Goal: Task Accomplishment & Management: Manage account settings

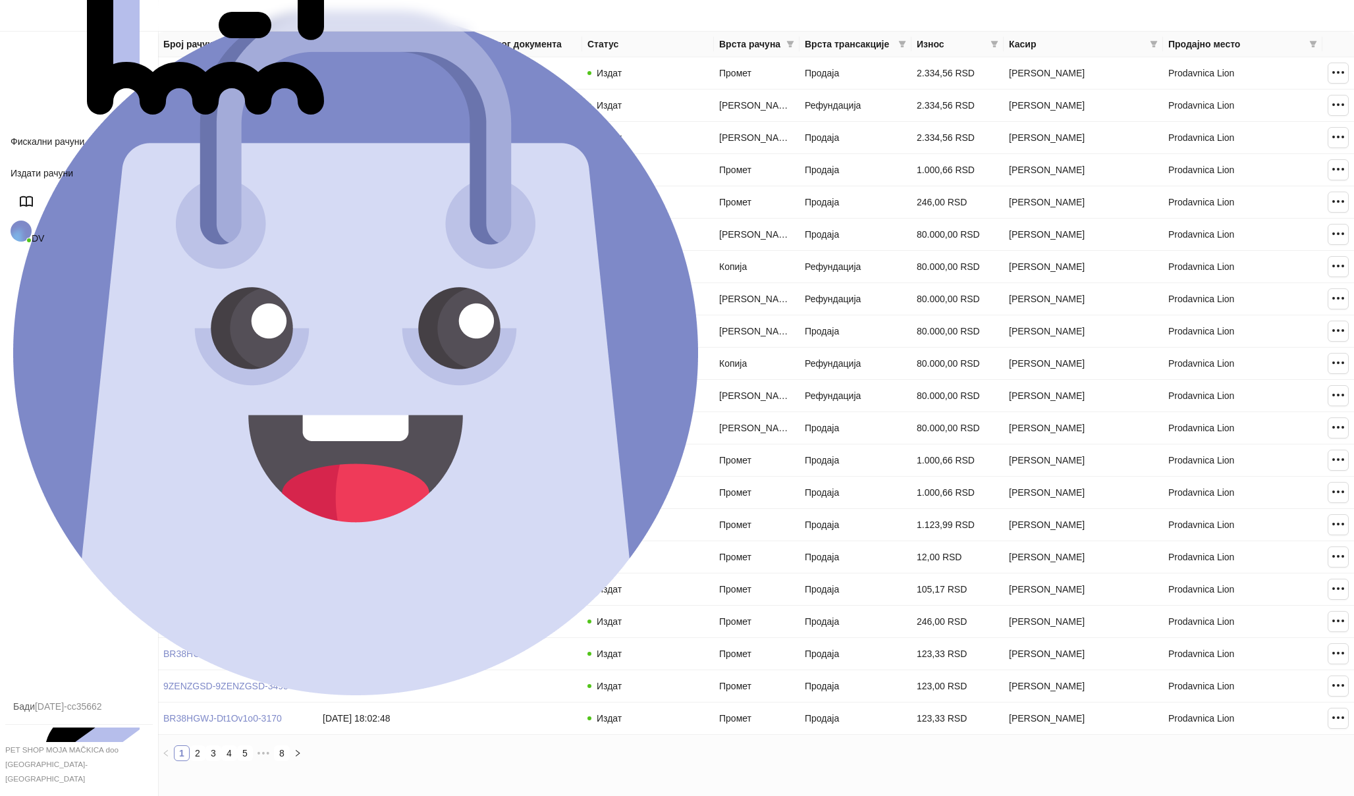
click at [44, 233] on span "DV" at bounding box center [38, 238] width 13 height 11
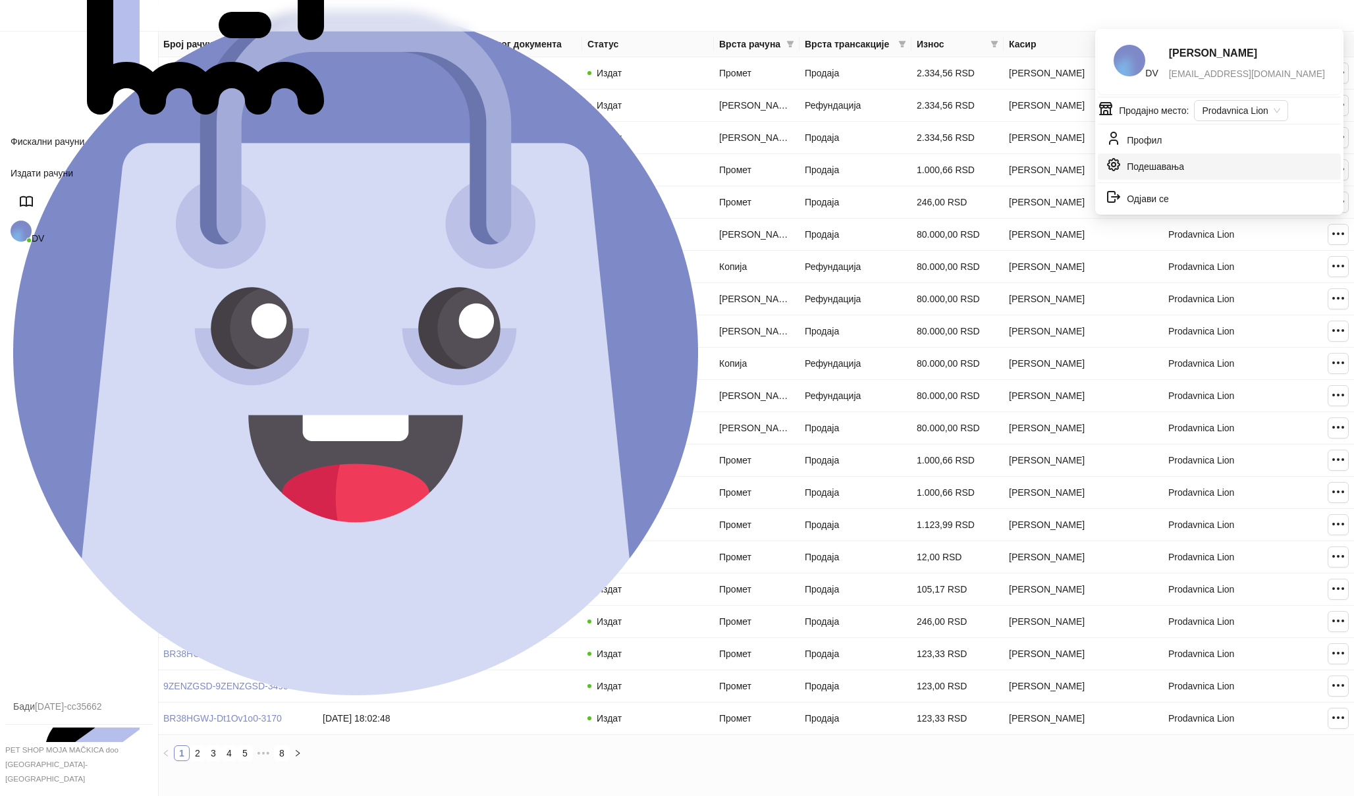
click at [1152, 164] on link "Подешавања" at bounding box center [1145, 169] width 78 height 11
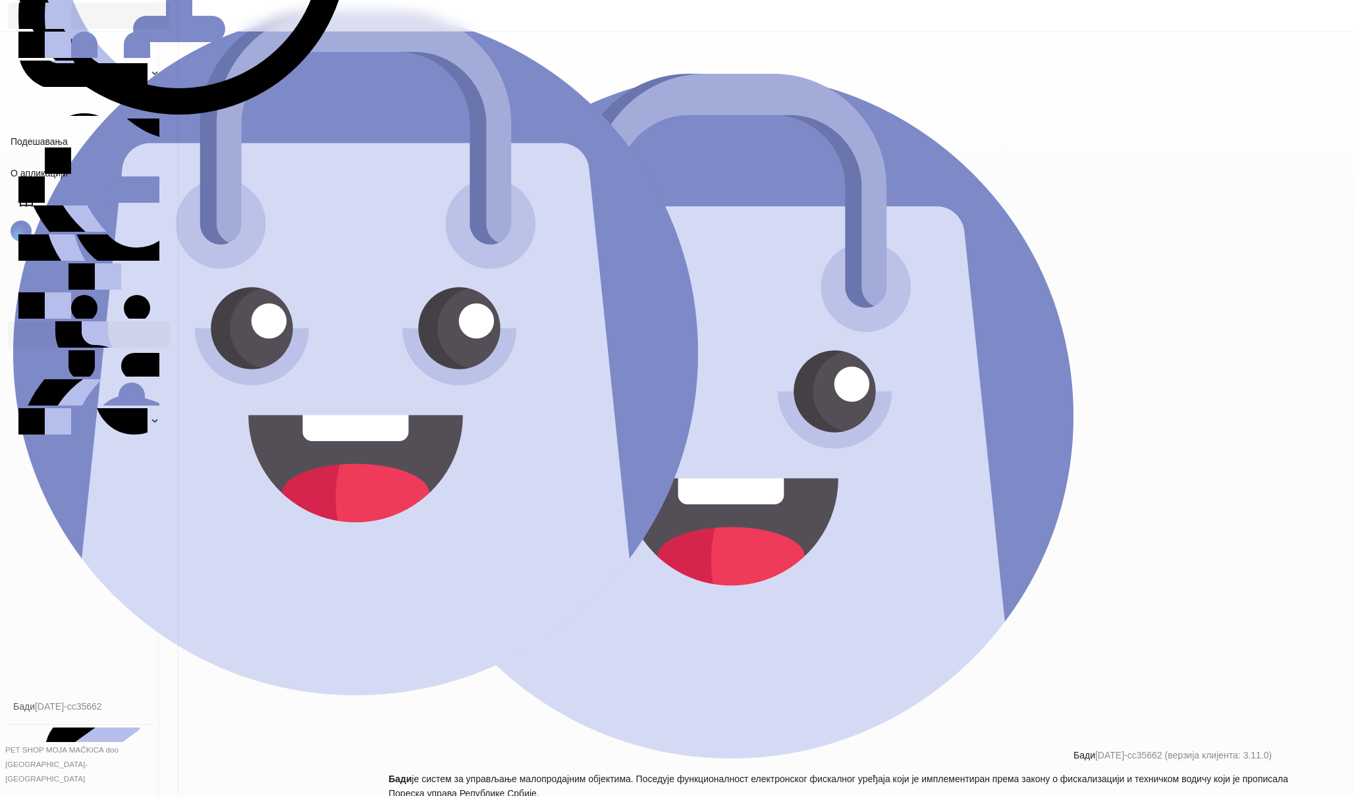
click at [159, 369] on link "Уређаји" at bounding box center [88, 334] width 141 height 337
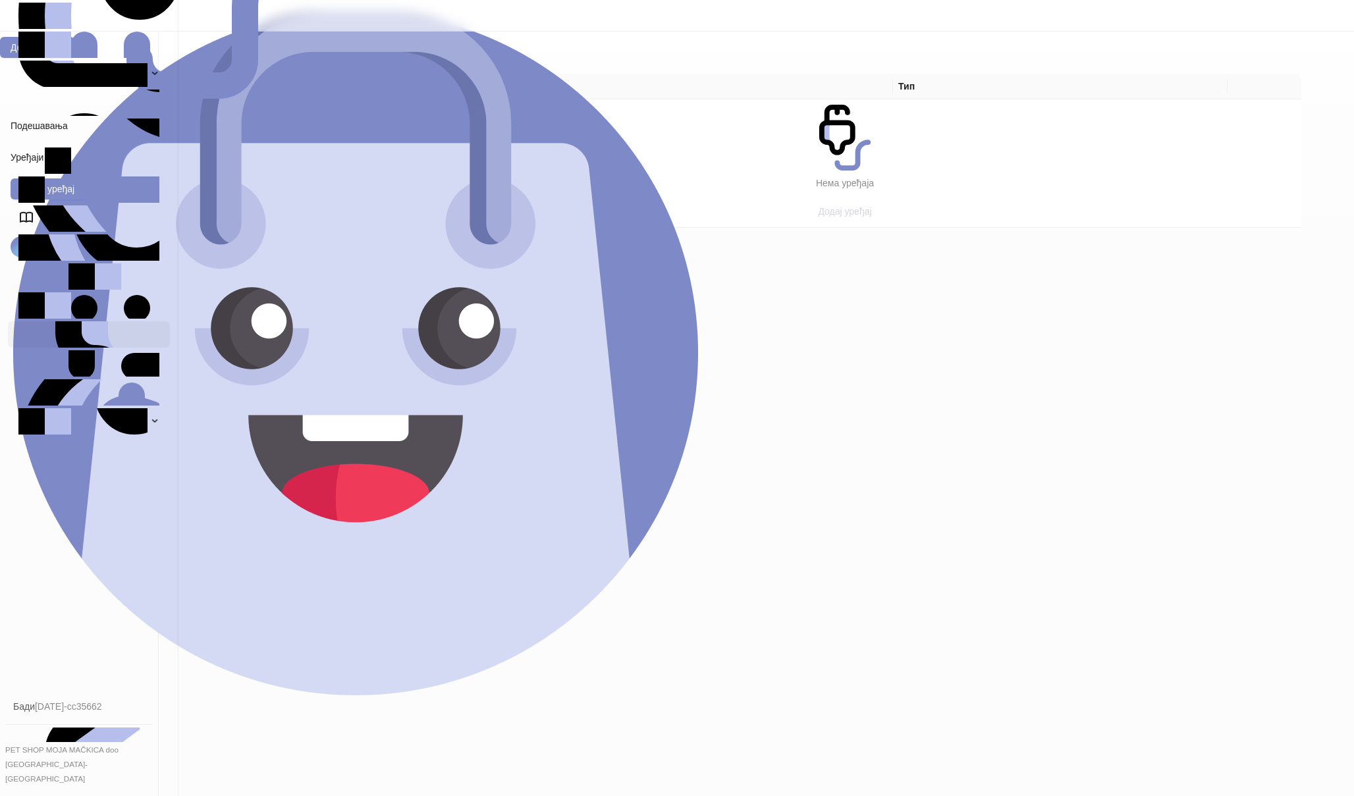
click at [837, 206] on span "Додај уређај" at bounding box center [844, 211] width 53 height 11
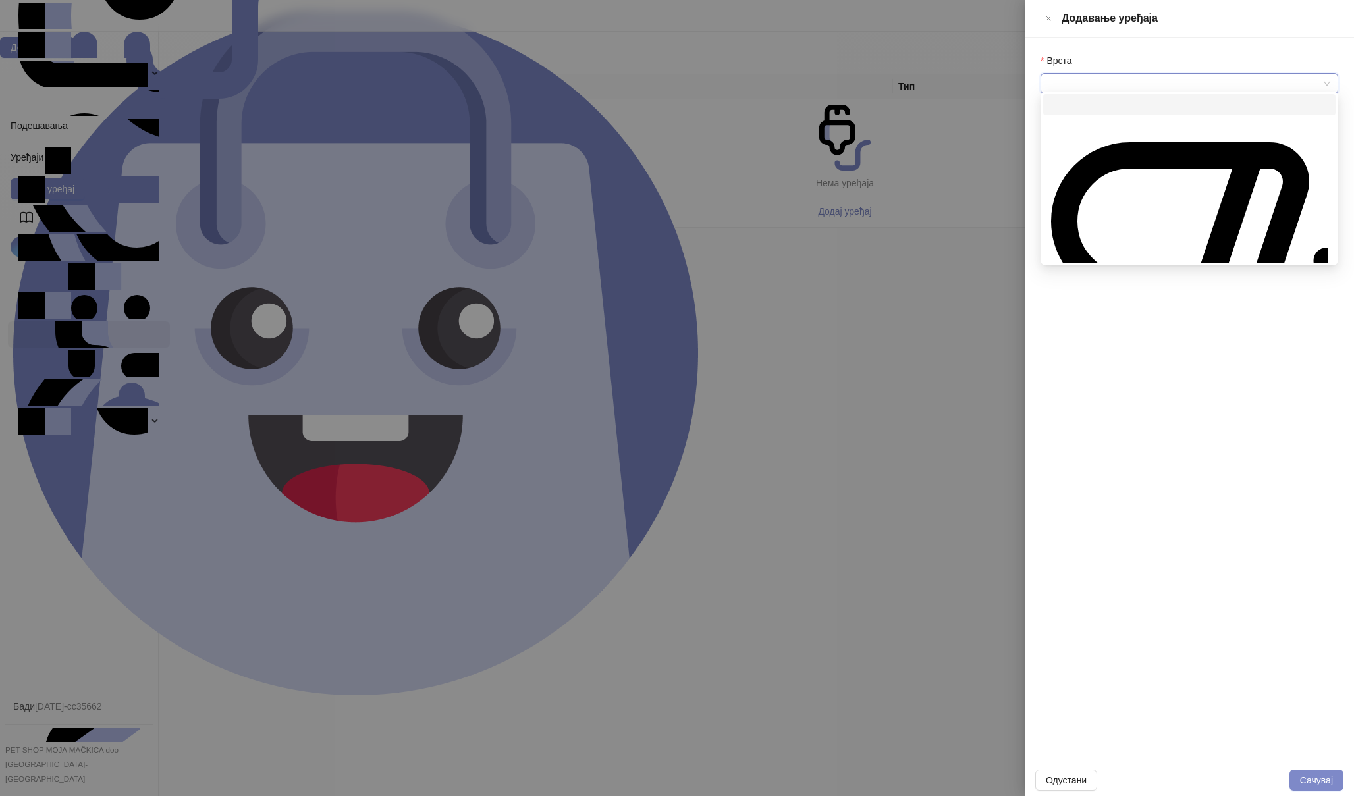
click at [1192, 74] on input "Врста" at bounding box center [1183, 84] width 270 height 20
click at [1098, 466] on div "Термални штампач" at bounding box center [1189, 636] width 277 height 341
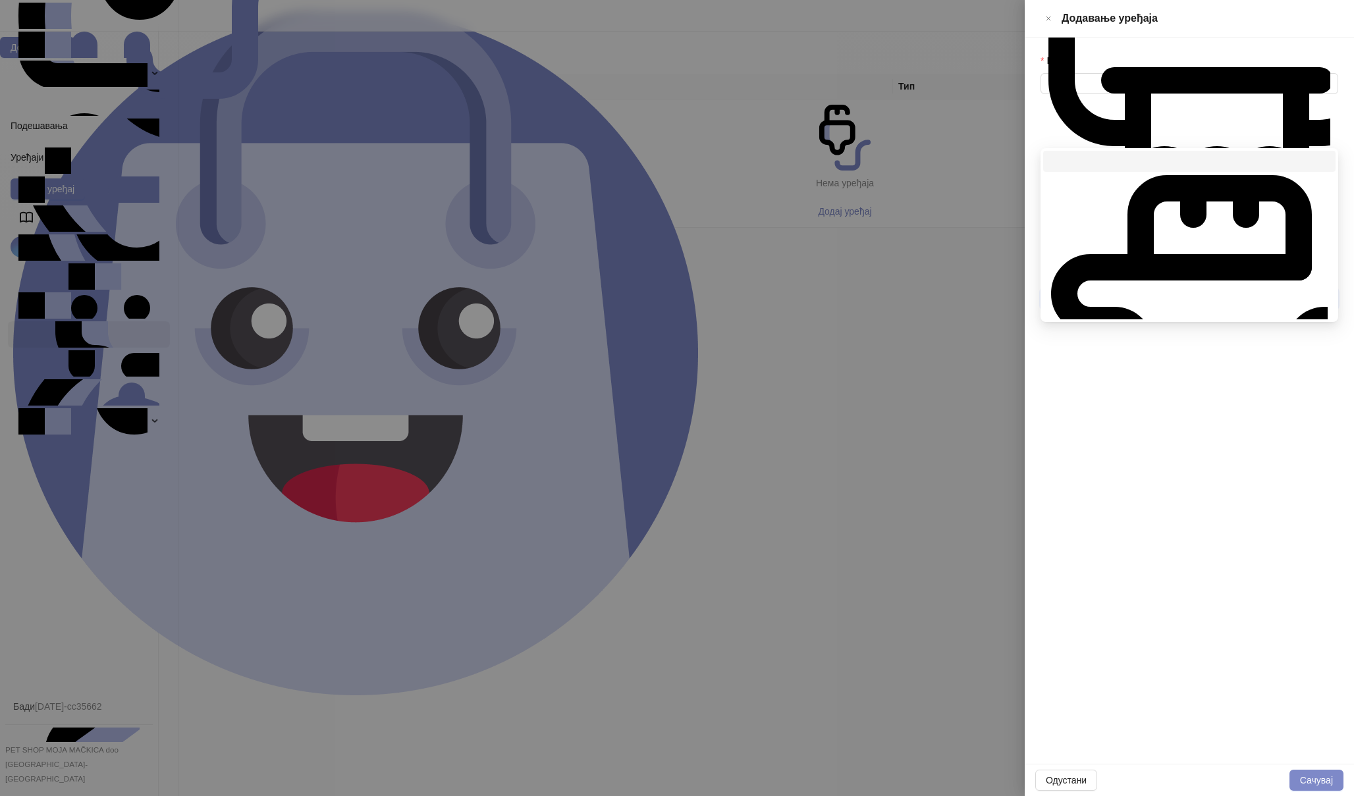
click at [1116, 289] on input "Повезивање" at bounding box center [1183, 299] width 270 height 20
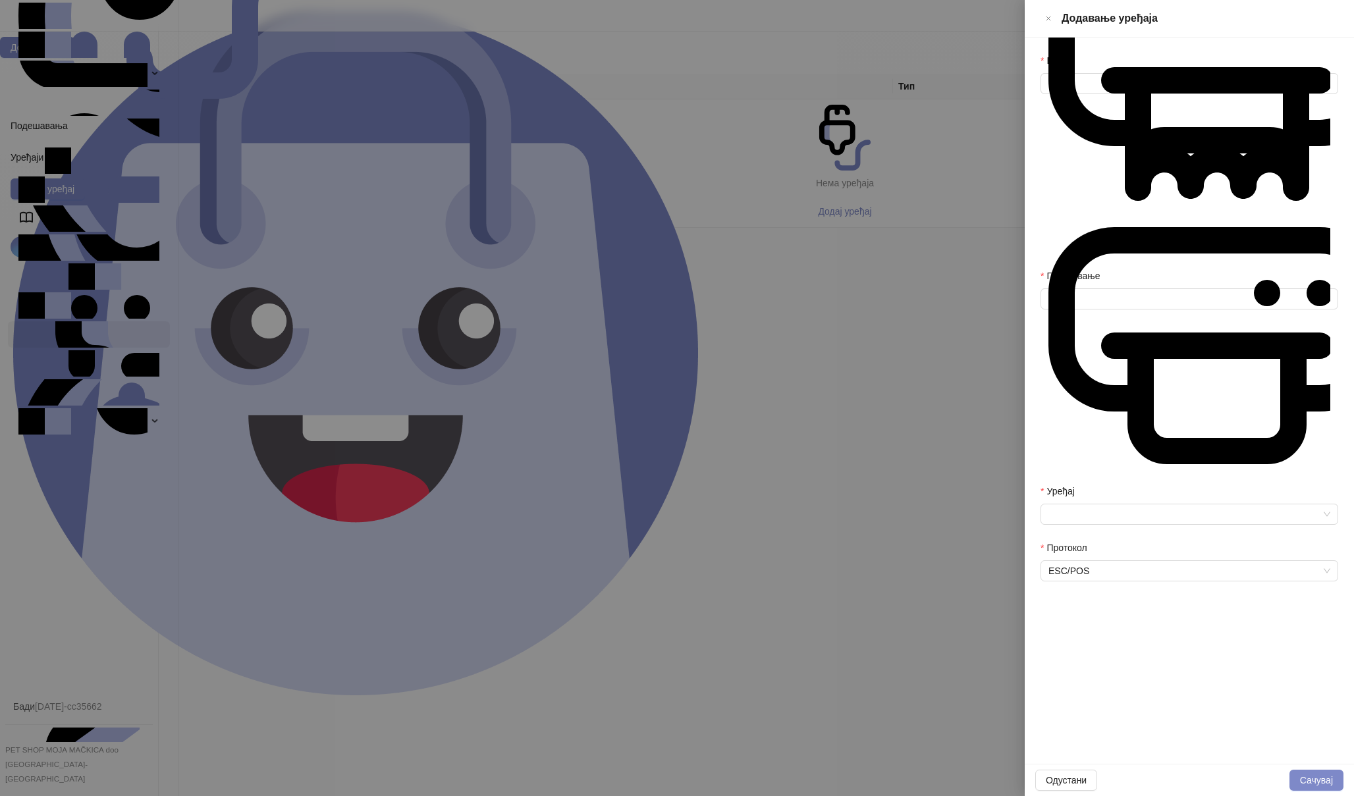
drag, startPoint x: 1117, startPoint y: 115, endPoint x: 1116, endPoint y: 122, distance: 6.6
click at [1117, 269] on div "Повезивање" at bounding box center [1190, 279] width 298 height 20
click at [1116, 269] on div "Повезивање Штампач" at bounding box center [1189, 376] width 303 height 215
click at [1127, 136] on span "Штампач" at bounding box center [1189, 299] width 282 height 344
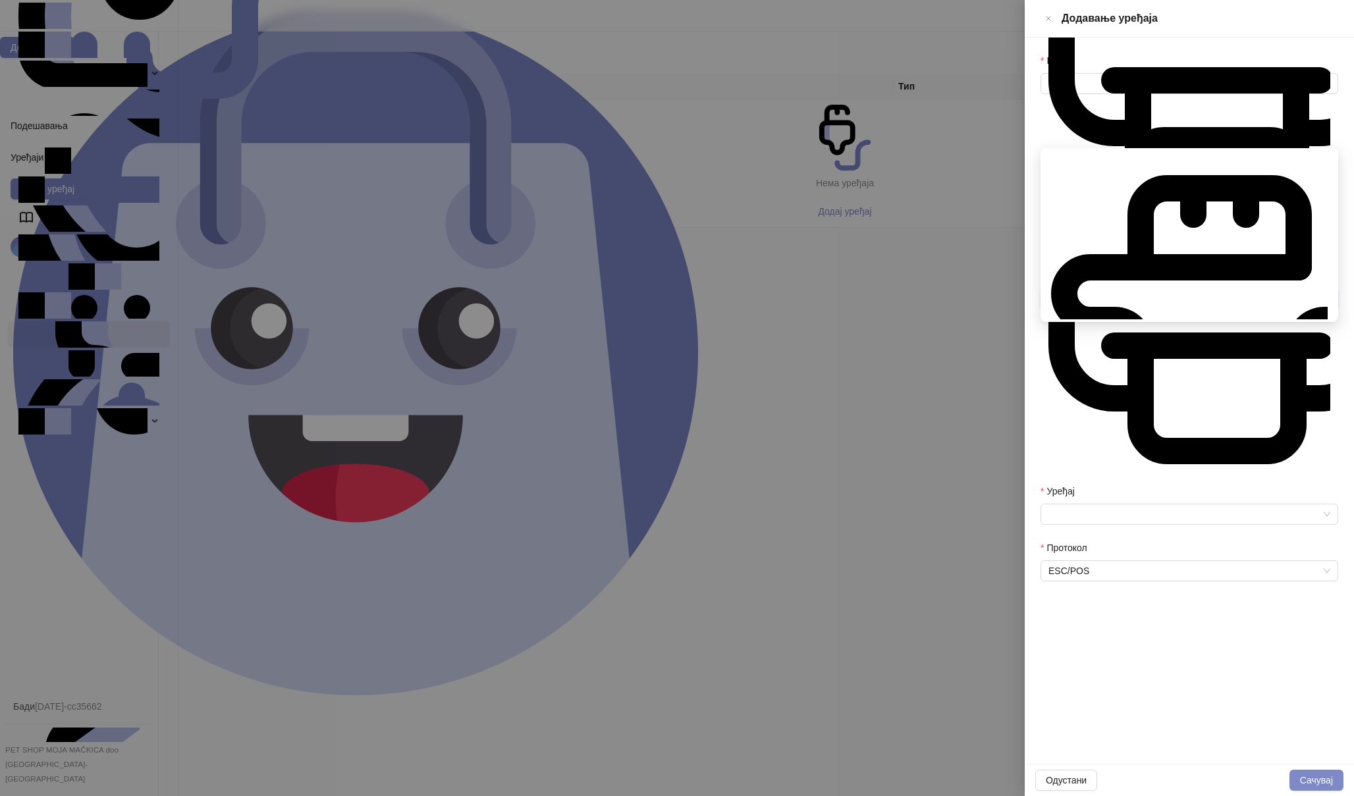
click at [1100, 523] on div "Мрежа" at bounding box center [1189, 693] width 277 height 341
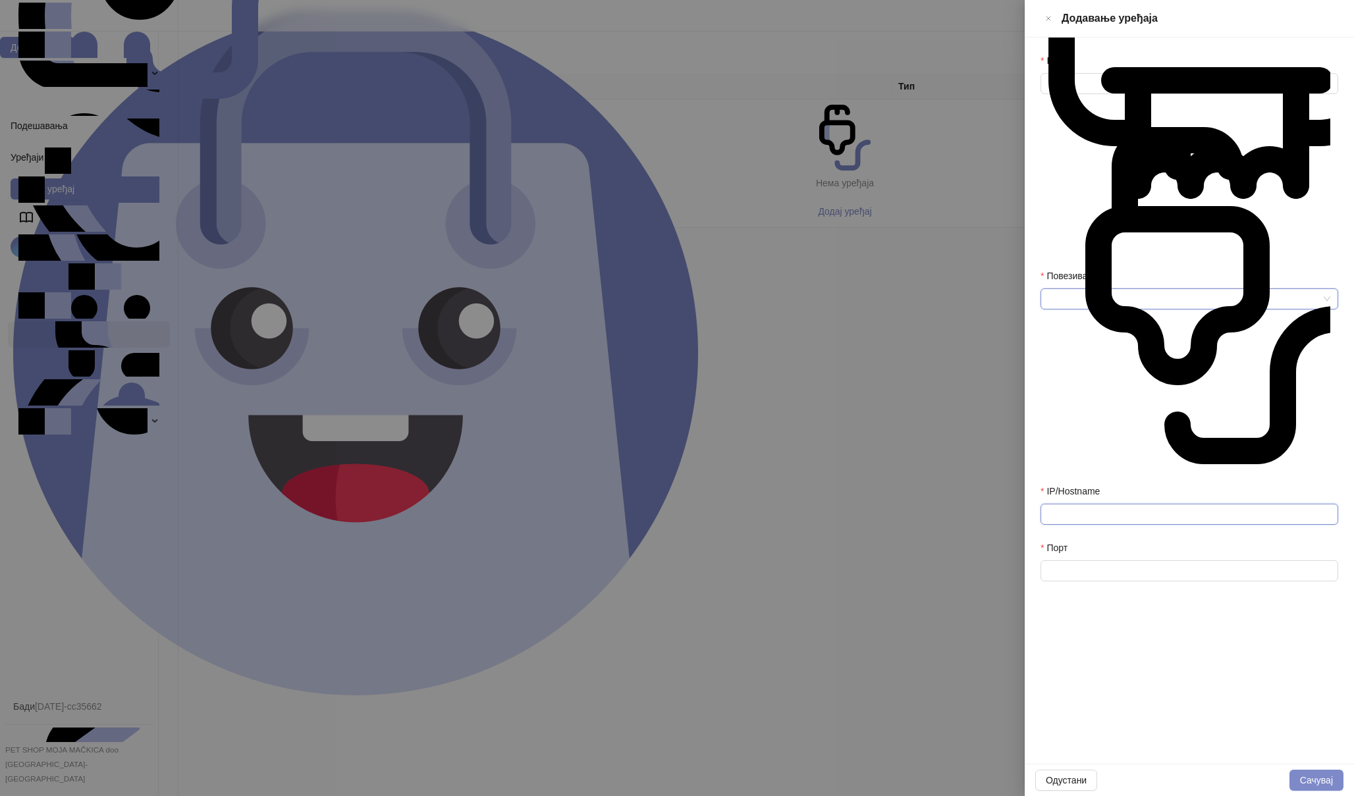
click at [1122, 504] on input "IP/Hostname" at bounding box center [1190, 514] width 298 height 21
type input "**********"
type input "****"
click at [1315, 784] on button "Сачувај" at bounding box center [1316, 780] width 54 height 21
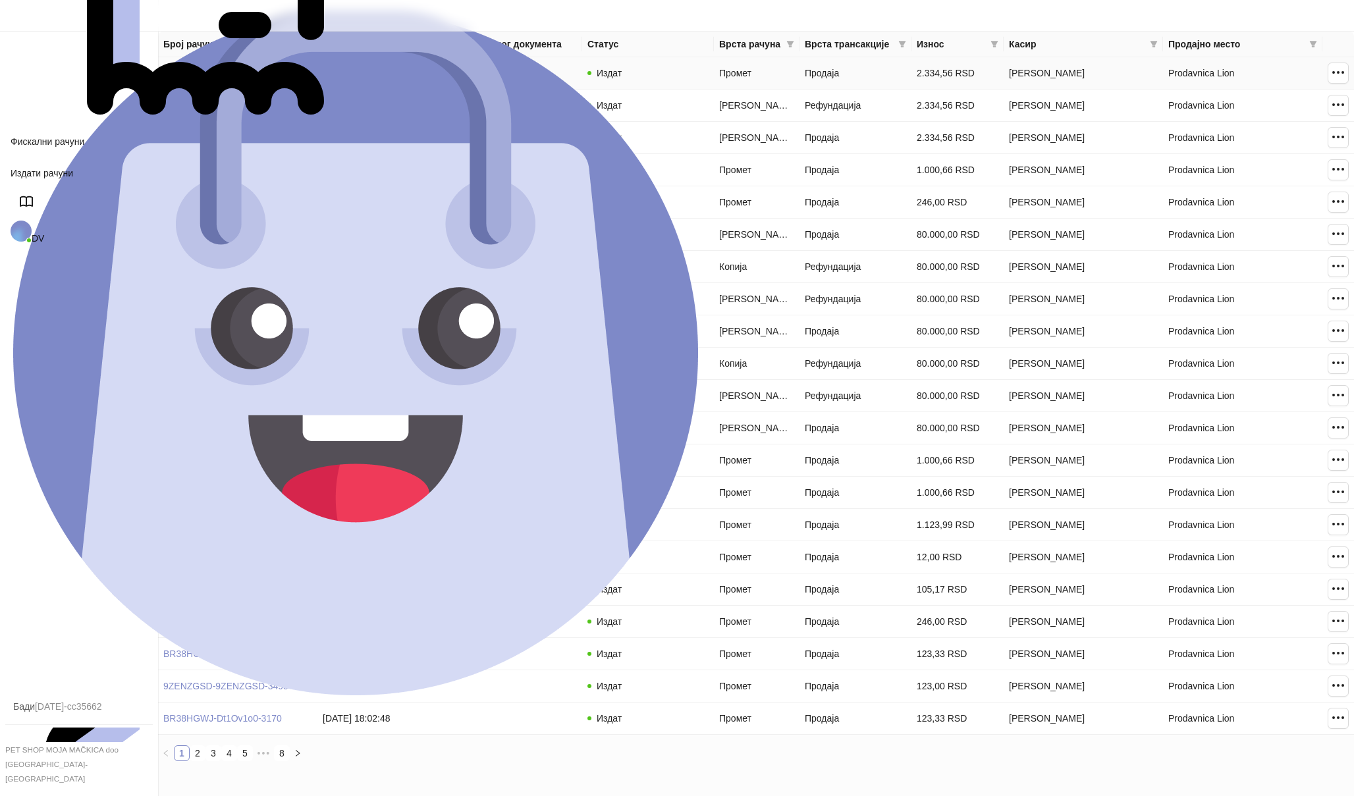
click at [246, 72] on link "ZAY6VWWE-Dt1Ov2o0-207" at bounding box center [220, 73] width 115 height 11
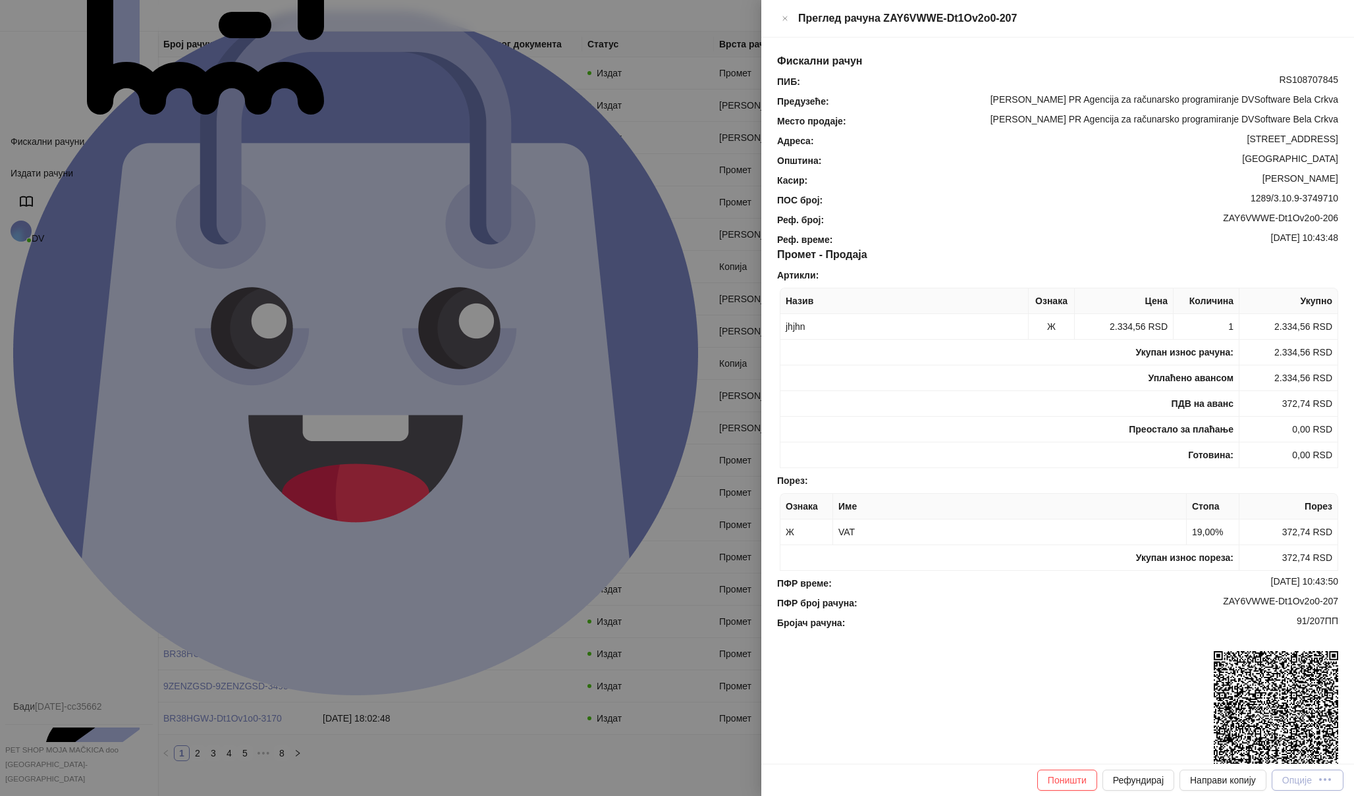
click at [1303, 782] on div "Опције" at bounding box center [1297, 780] width 30 height 11
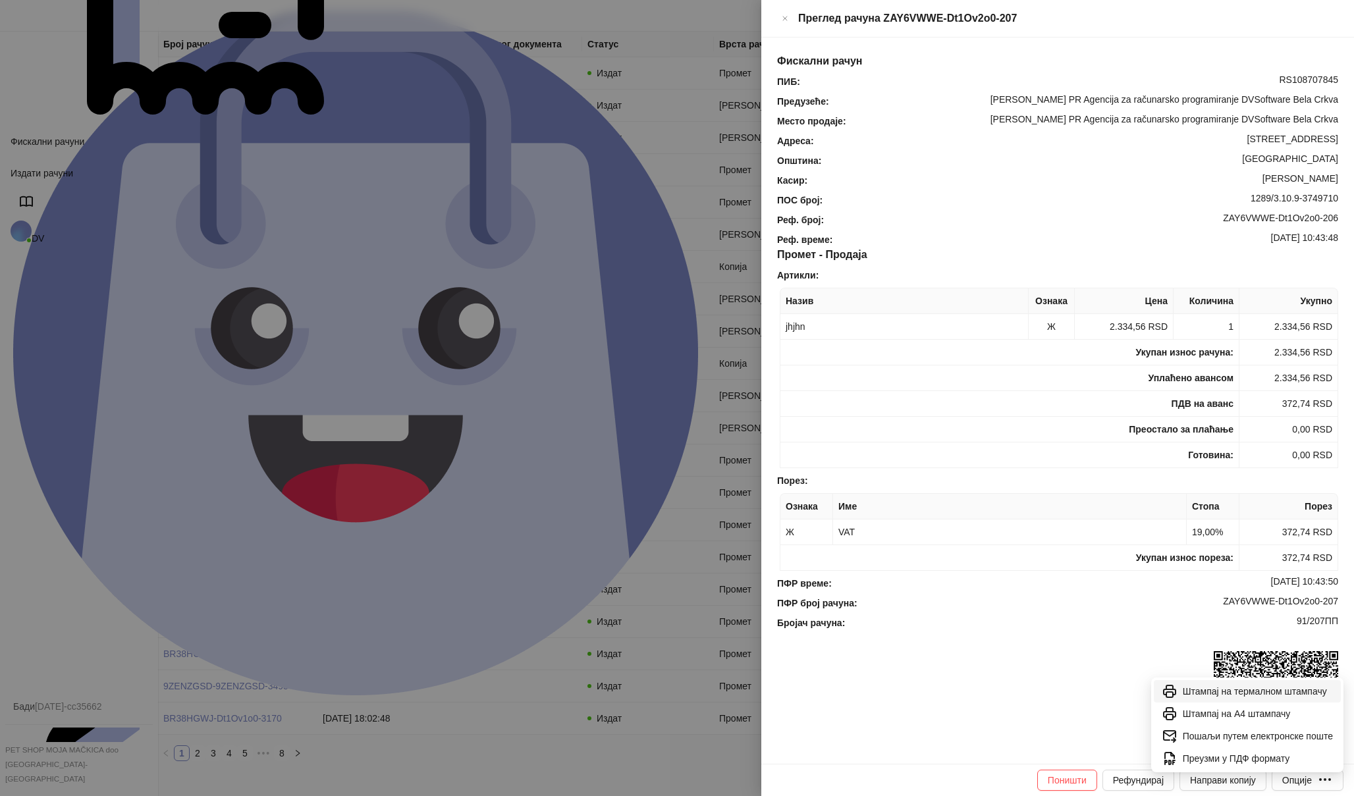
click at [1267, 690] on span "Штампај на термалном штампачу" at bounding box center [1258, 691] width 150 height 14
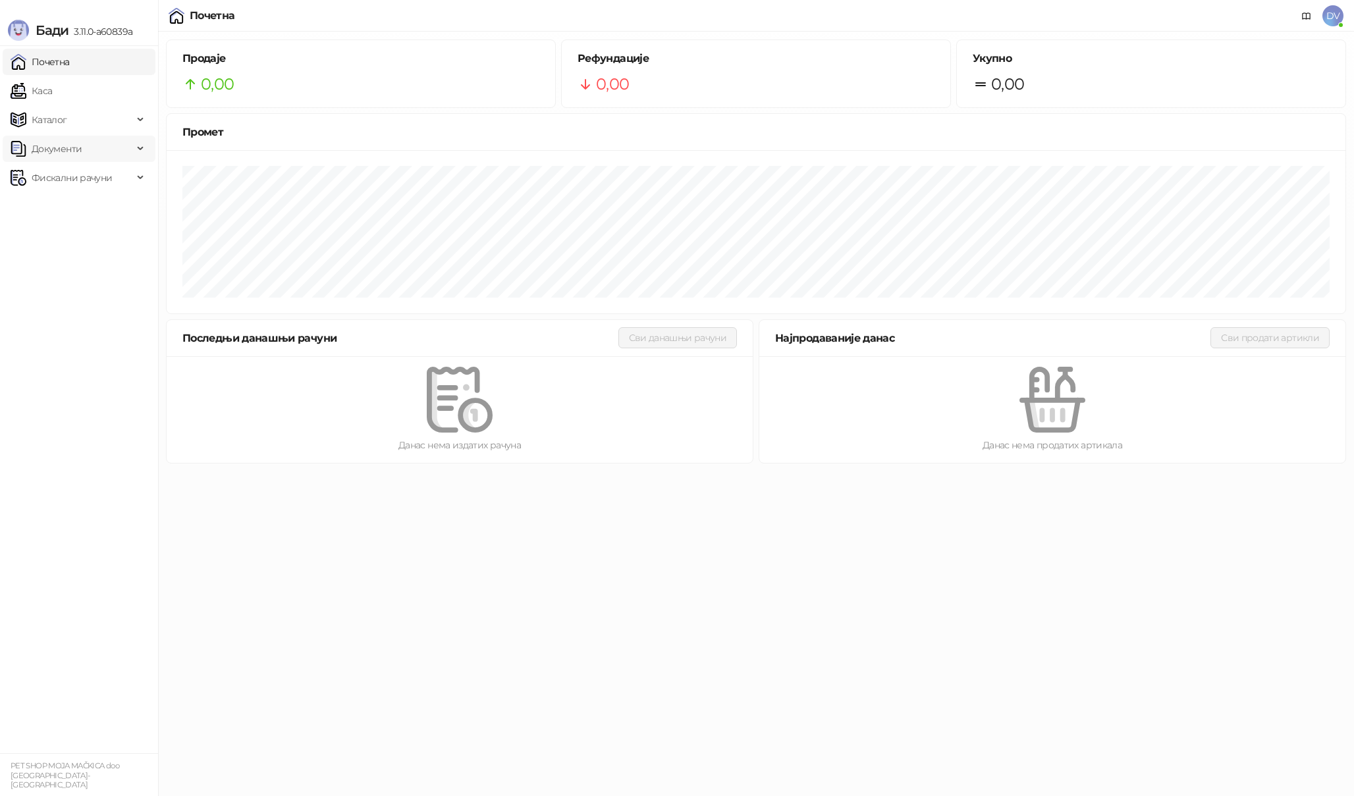
click at [86, 151] on span "Документи" at bounding box center [72, 149] width 122 height 26
click at [99, 269] on span "Фискални рачуни" at bounding box center [72, 267] width 80 height 26
click at [85, 300] on link "Издати рачуни" at bounding box center [60, 296] width 88 height 26
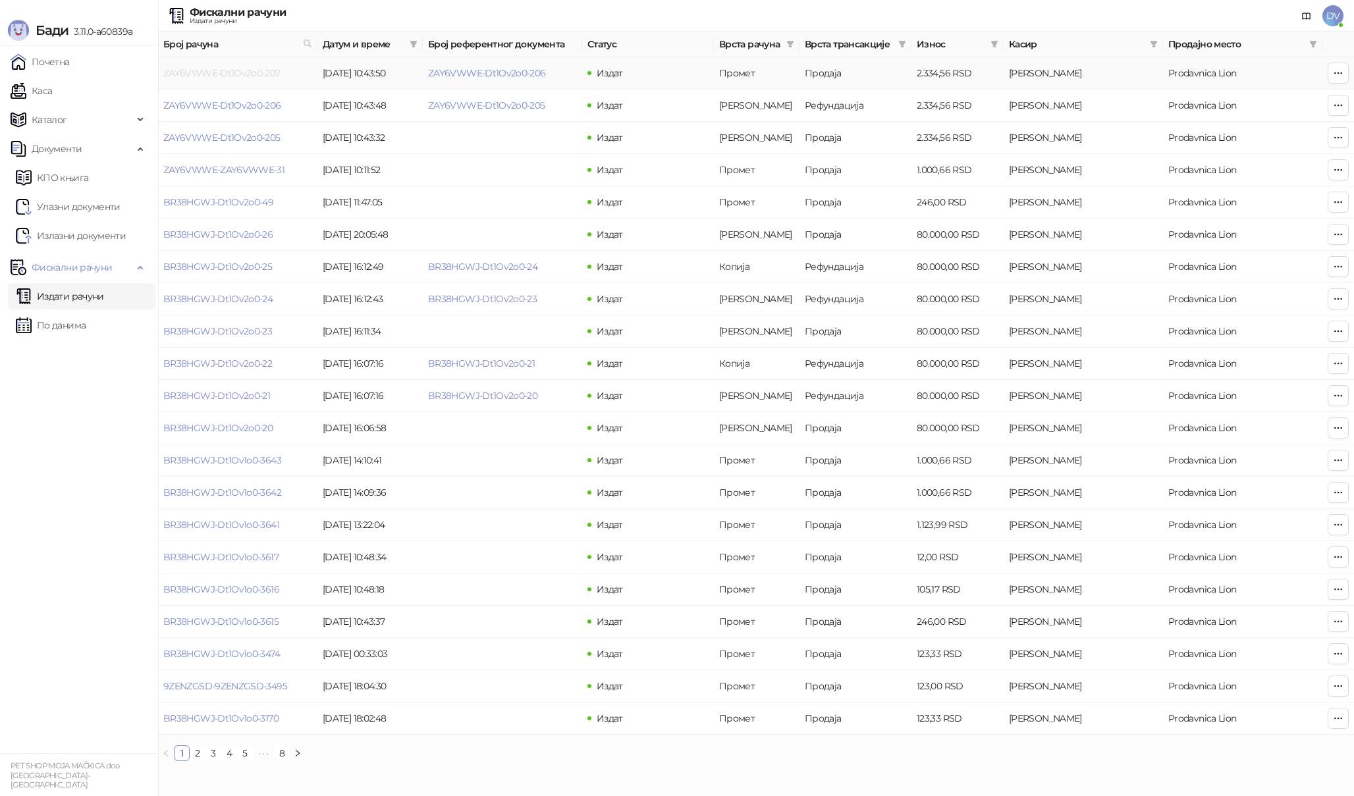
click at [250, 71] on link "ZAY6VWWE-Dt1Ov2o0-207" at bounding box center [221, 73] width 117 height 12
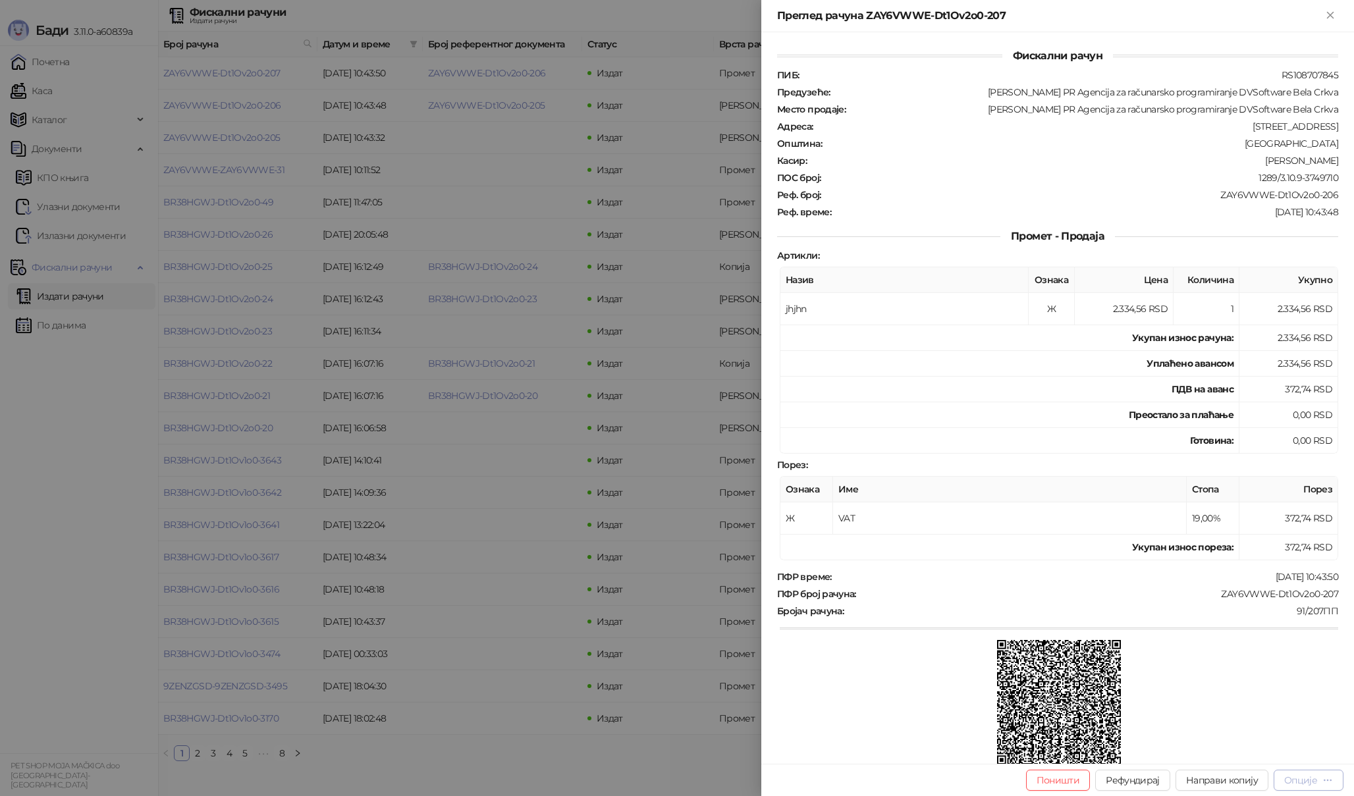
click at [1334, 778] on button "Опције" at bounding box center [1309, 780] width 70 height 21
click at [1274, 687] on span "Штампај на термалном штампачу" at bounding box center [1252, 691] width 161 height 14
click at [1330, 13] on icon "Close" at bounding box center [1330, 15] width 12 height 12
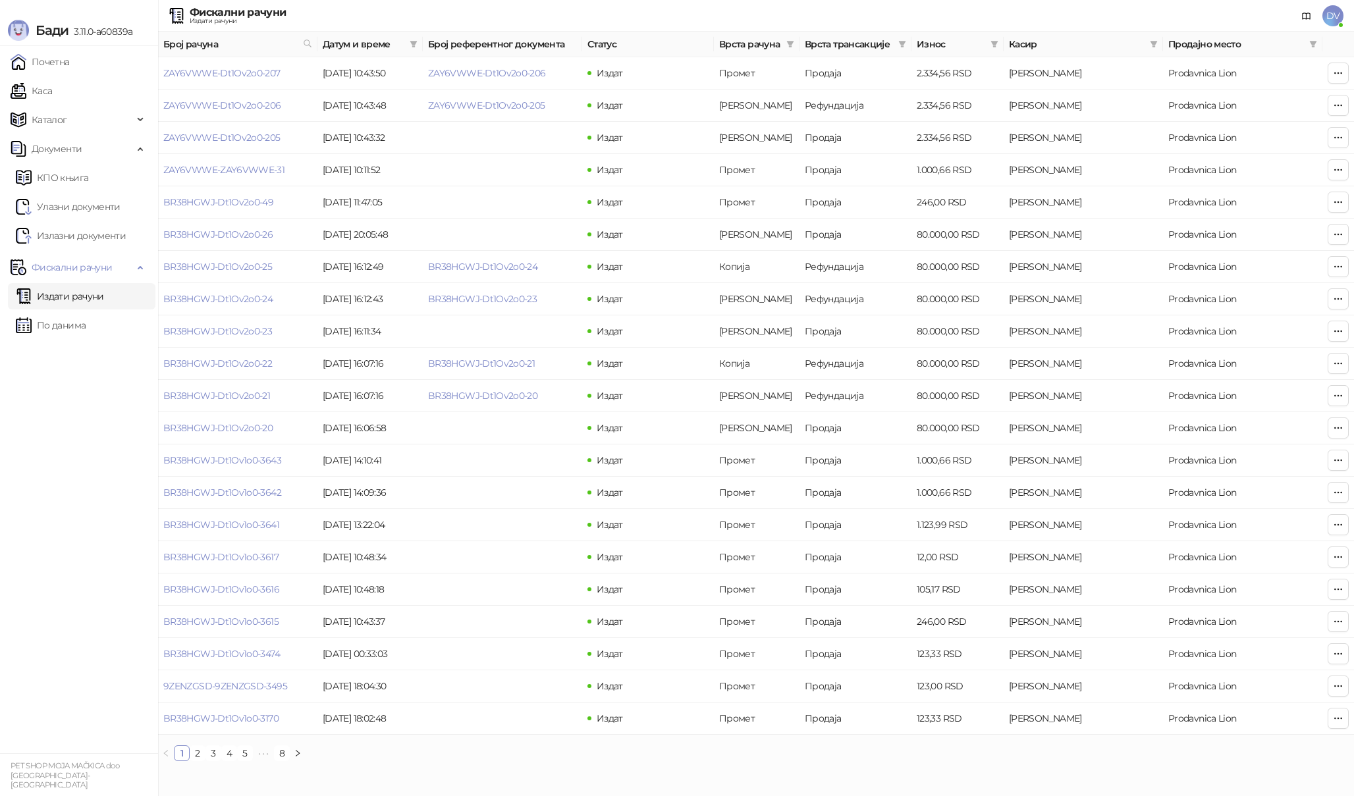
click at [1332, 20] on span "DV" at bounding box center [1332, 15] width 21 height 21
click at [1174, 151] on link "Подешавања" at bounding box center [1153, 154] width 76 height 12
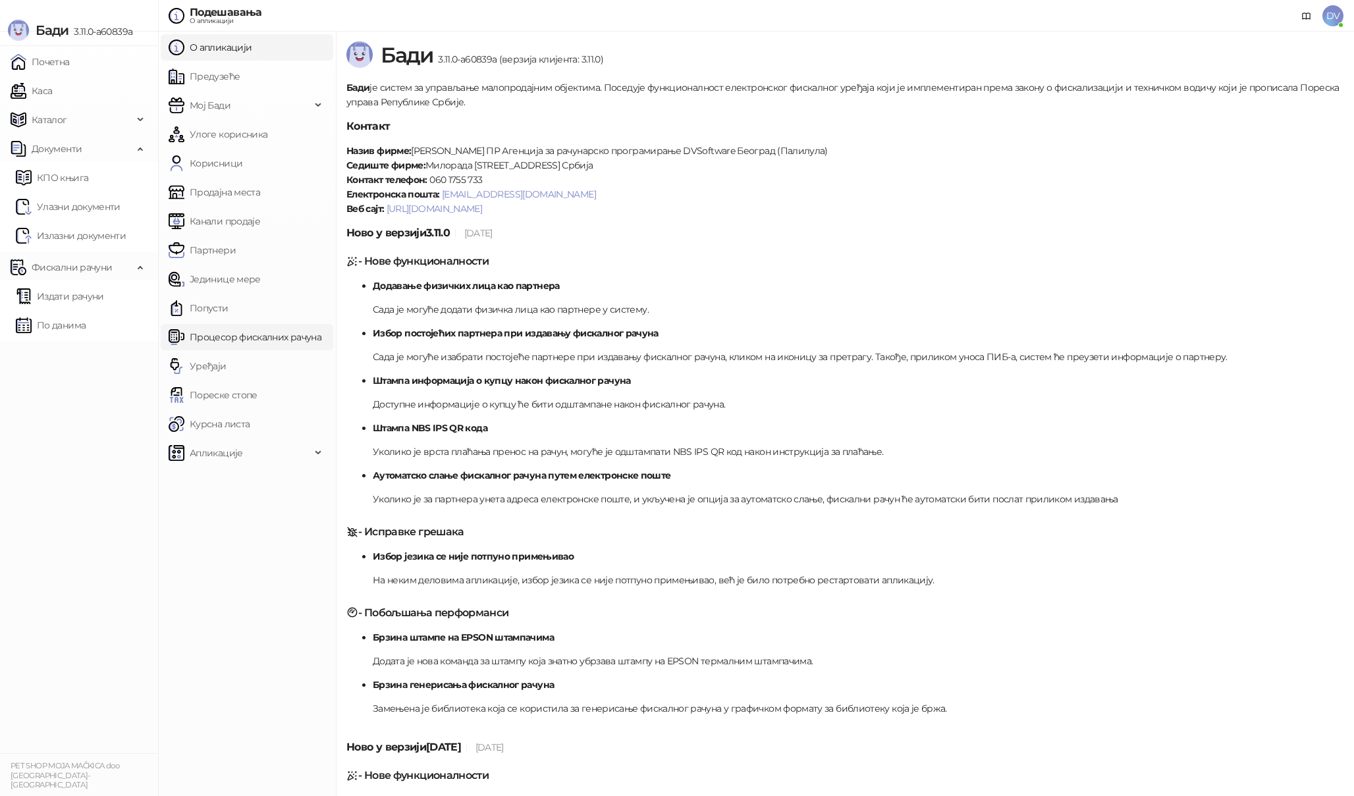
click at [273, 341] on link "Процесор фискалних рачуна" at bounding box center [245, 337] width 153 height 26
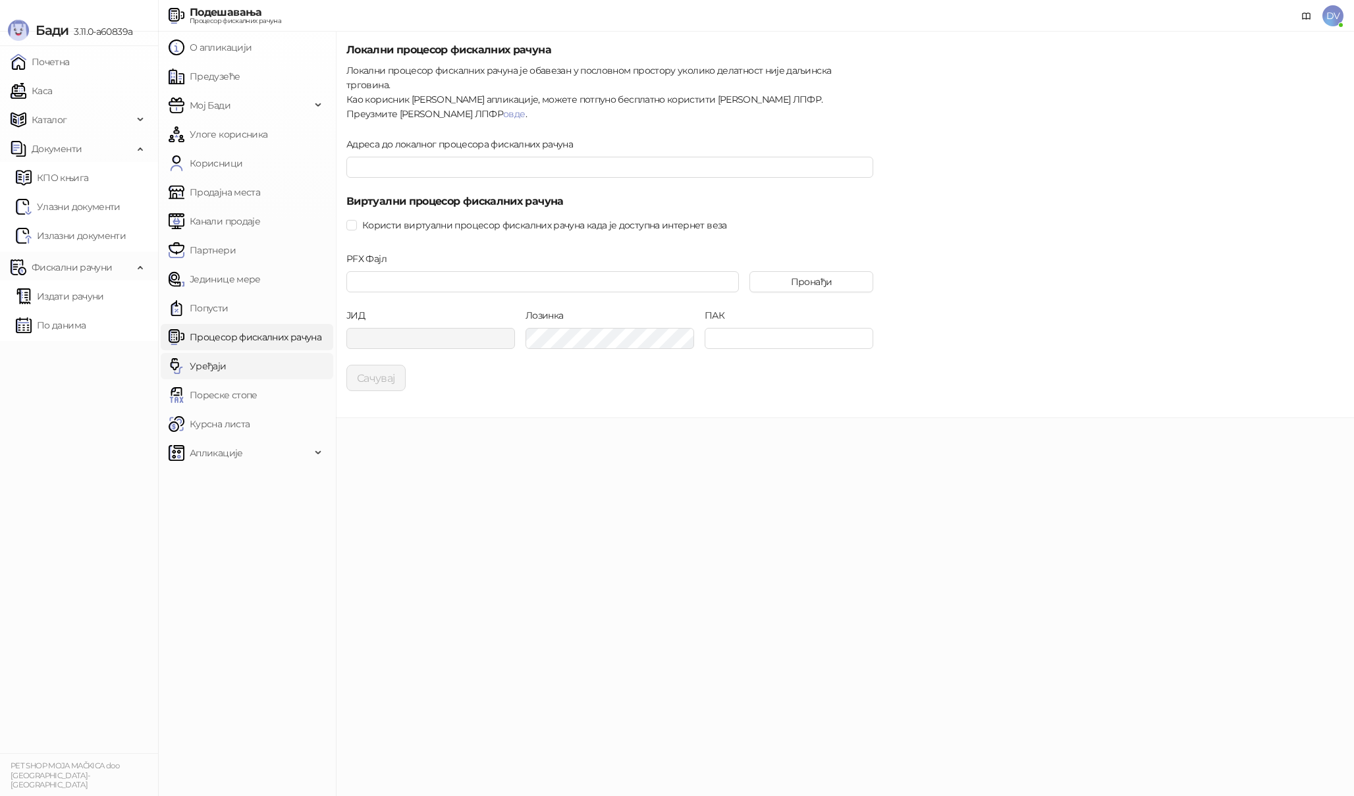
click at [227, 362] on link "Уређаји" at bounding box center [198, 366] width 58 height 26
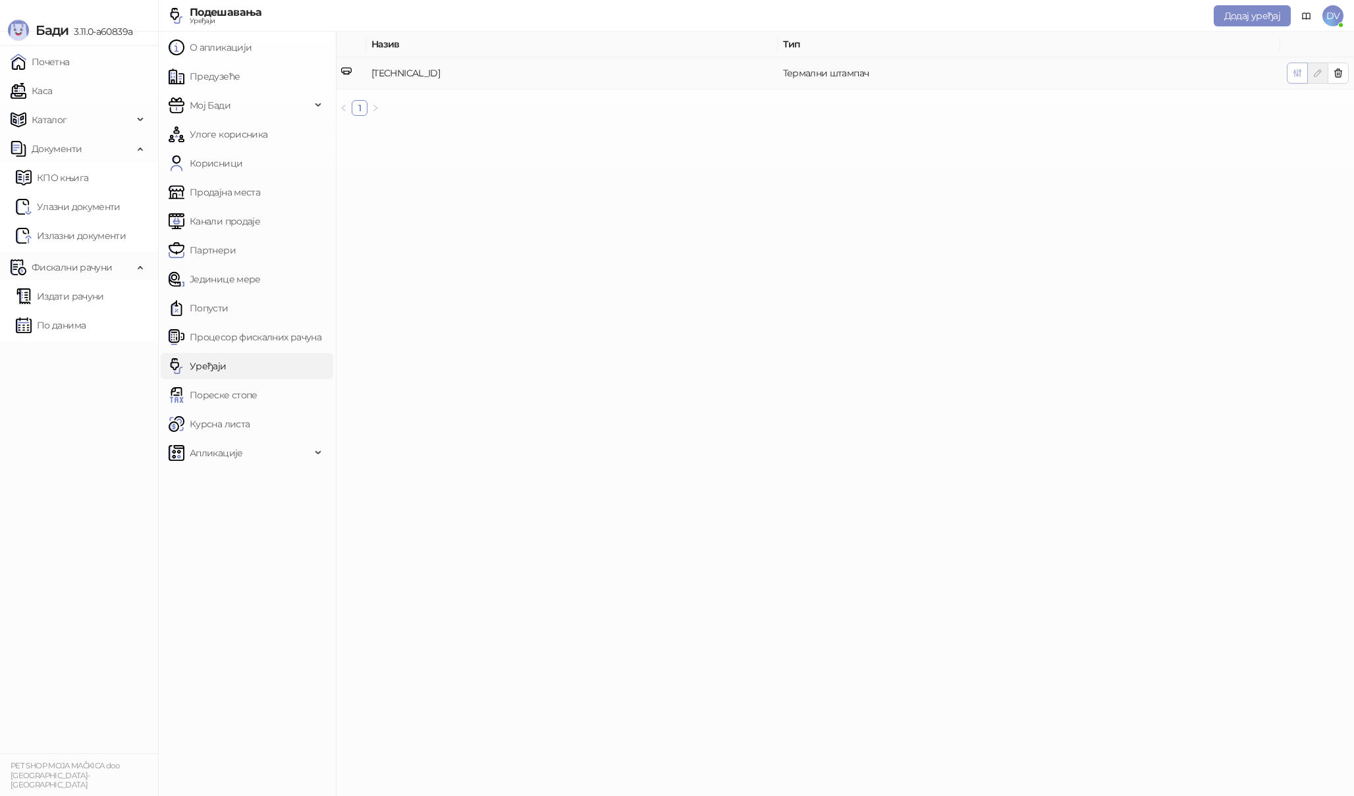
click at [1295, 67] on button "button" at bounding box center [1297, 73] width 21 height 21
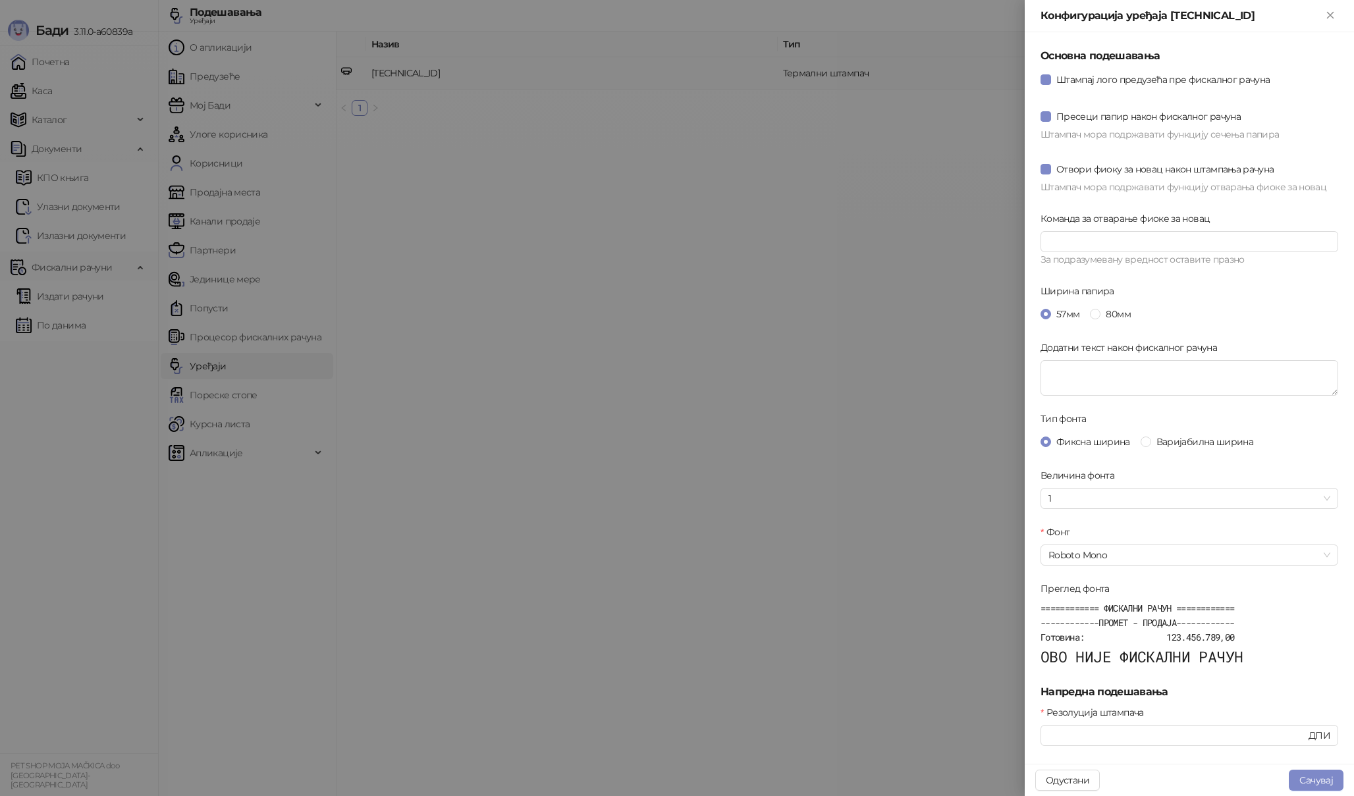
click at [884, 351] on div at bounding box center [677, 398] width 1354 height 796
